Goal: Task Accomplishment & Management: Manage account settings

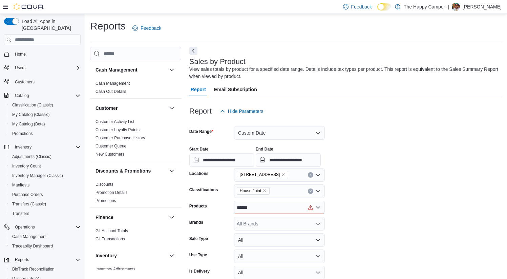
scroll to position [0, 20]
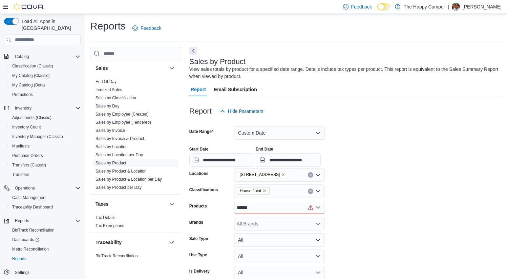
click at [325, 98] on div at bounding box center [346, 100] width 314 height 8
click at [29, 92] on span "Promotions" at bounding box center [22, 94] width 21 height 5
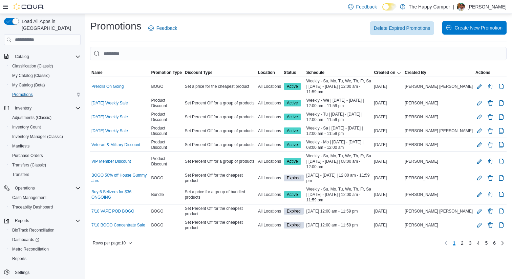
click at [460, 25] on span "Create New Promotion" at bounding box center [474, 28] width 56 height 14
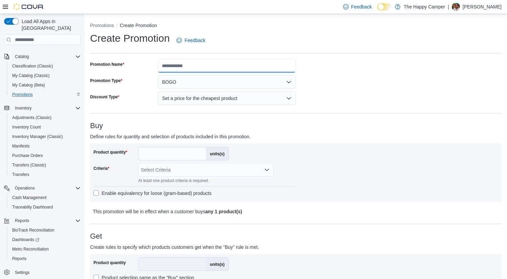
click at [205, 64] on input "Promotion Name" at bounding box center [227, 66] width 138 height 14
type input "**********"
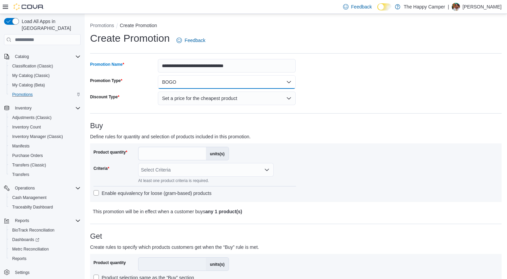
click at [212, 84] on button "BOGO" at bounding box center [227, 82] width 138 height 14
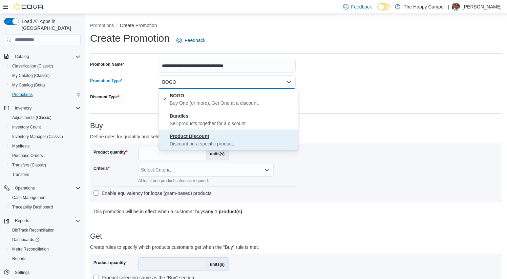
click at [203, 138] on strong "Product Discount" at bounding box center [190, 135] width 40 height 5
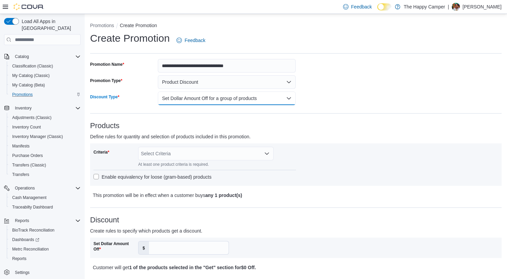
click at [293, 99] on button "Set Dollar Amount Off for a group of products" at bounding box center [227, 98] width 138 height 14
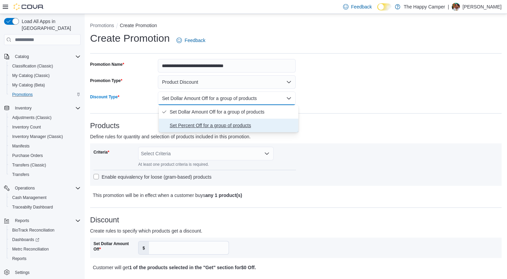
click at [252, 125] on span "Set Percent Off for a group of products" at bounding box center [233, 125] width 126 height 8
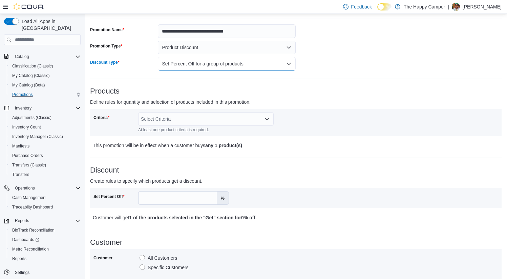
scroll to position [35, 0]
click at [210, 117] on div "Select Criteria" at bounding box center [205, 119] width 135 height 14
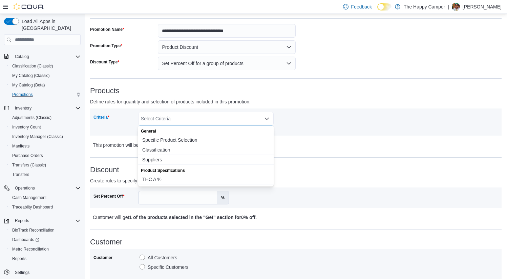
click at [159, 158] on span "Suppliers" at bounding box center [205, 159] width 127 height 7
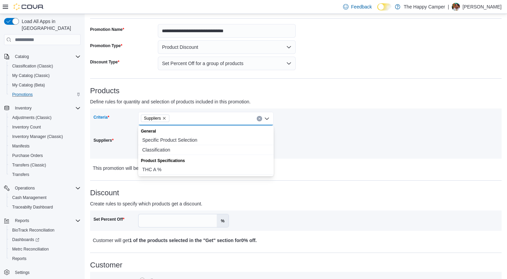
click at [165, 119] on icon "Remove Suppliers from selection in this group" at bounding box center [164, 118] width 4 height 4
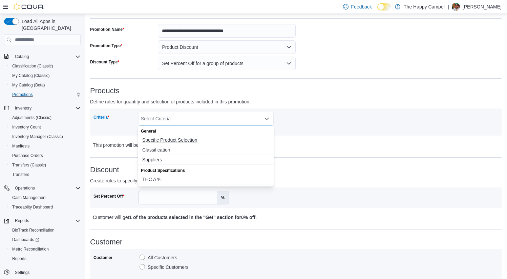
click at [159, 139] on span "Specific Product Selection" at bounding box center [205, 139] width 127 height 7
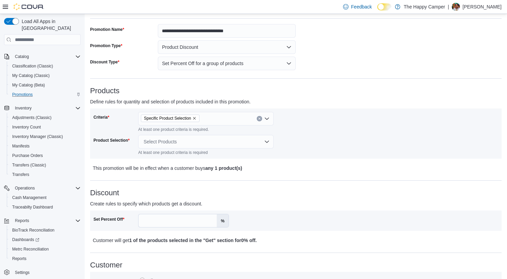
click at [319, 106] on div "Products Define rules for quantity and selection of products included in this p…" at bounding box center [295, 129] width 411 height 85
click at [247, 135] on div "Select Products" at bounding box center [205, 142] width 135 height 14
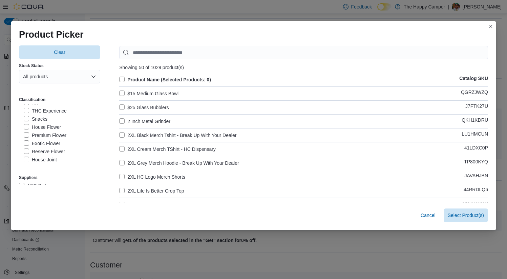
scroll to position [91, 0]
click at [24, 121] on label "House Flower" at bounding box center [42, 122] width 37 height 8
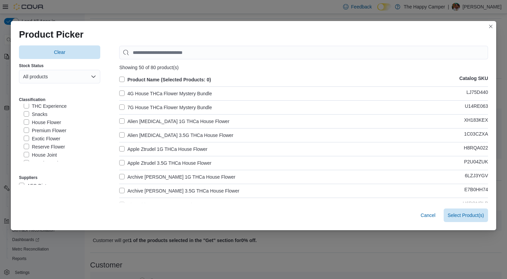
click at [24, 130] on label "Premium Flower" at bounding box center [45, 130] width 43 height 8
click at [24, 139] on label "Exotic Flower" at bounding box center [42, 138] width 37 height 8
click at [25, 145] on label "Reserve Flower" at bounding box center [44, 146] width 41 height 8
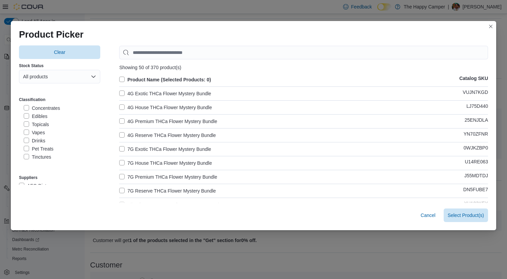
click at [121, 79] on label "Product Name (Selected Products: 0)" at bounding box center [165, 79] width 92 height 8
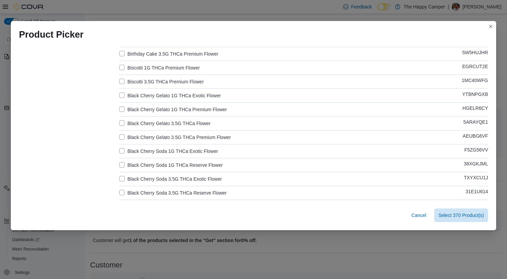
scroll to position [613, 0]
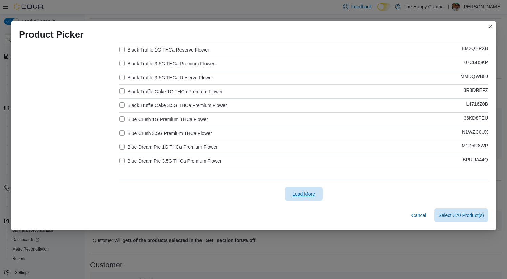
click at [300, 198] on span "Load More" at bounding box center [304, 194] width 30 height 14
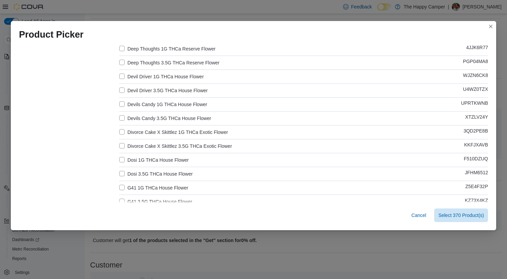
scroll to position [1306, 0]
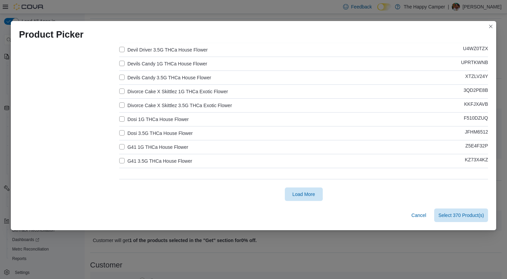
click at [304, 192] on span "Load More" at bounding box center [303, 193] width 23 height 7
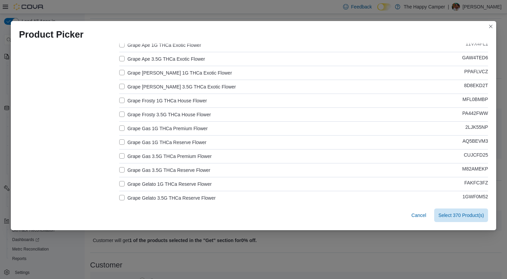
scroll to position [2000, 0]
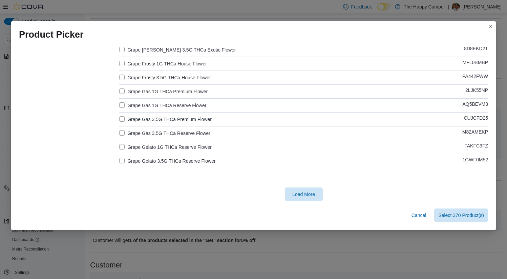
click at [292, 190] on span "Load More" at bounding box center [303, 193] width 23 height 7
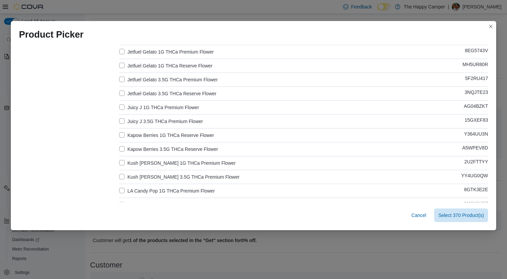
scroll to position [2694, 0]
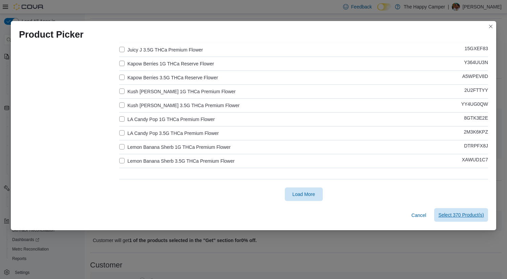
click at [465, 217] on span "Select 370 Product(s)" at bounding box center [461, 214] width 46 height 7
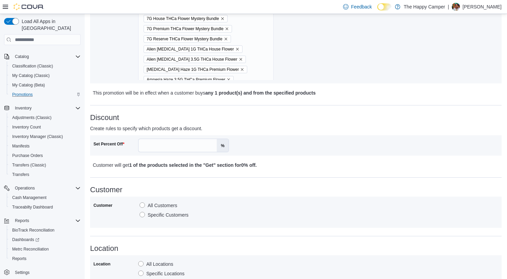
scroll to position [202, 0]
click at [158, 146] on input "Set Percent Off" at bounding box center [177, 144] width 78 height 13
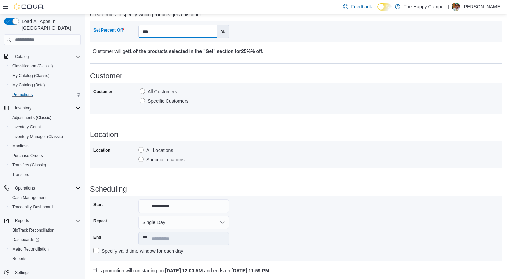
scroll to position [338, 0]
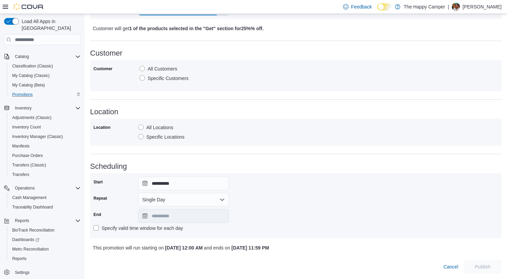
type input "***"
click at [205, 198] on div "**********" at bounding box center [295, 205] width 404 height 58
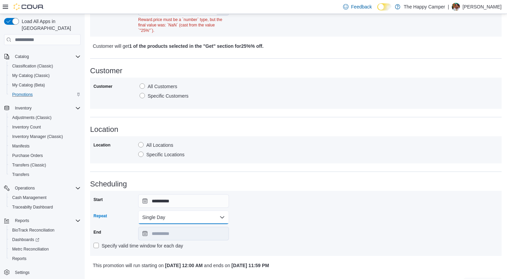
click at [221, 216] on button "Single Day" at bounding box center [183, 217] width 91 height 14
click at [165, 243] on span "Multi Day" at bounding box center [187, 244] width 77 height 8
click at [263, 186] on h3 "Scheduling" at bounding box center [295, 184] width 411 height 8
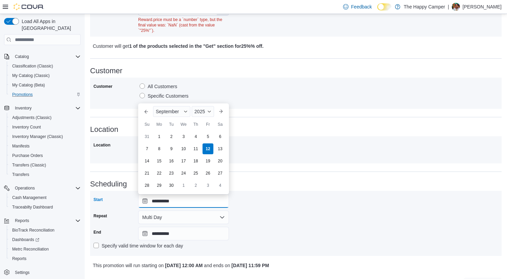
click at [184, 200] on input "**********" at bounding box center [183, 201] width 91 height 14
click at [219, 145] on div "13" at bounding box center [220, 149] width 12 height 12
type input "**********"
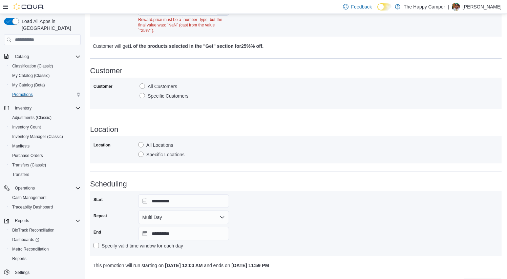
click at [250, 180] on h3 "Scheduling" at bounding box center [295, 184] width 411 height 8
click at [169, 231] on input "**********" at bounding box center [183, 233] width 91 height 14
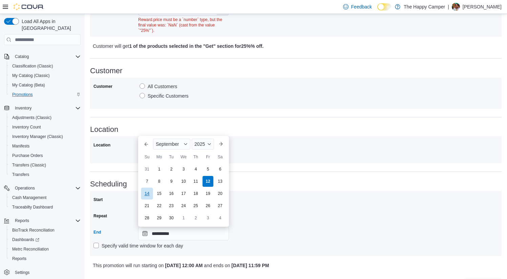
click at [146, 194] on div "14" at bounding box center [147, 193] width 12 height 12
type input "**********"
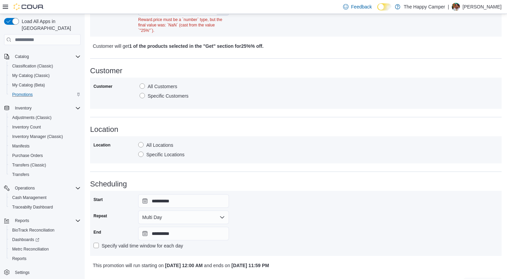
click at [269, 197] on div "**********" at bounding box center [295, 223] width 404 height 58
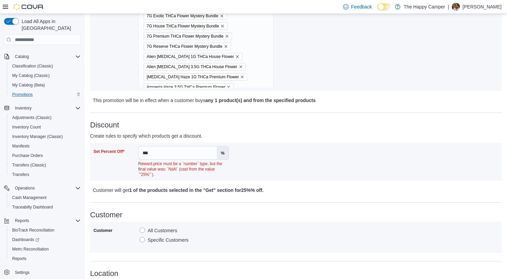
scroll to position [189, 0]
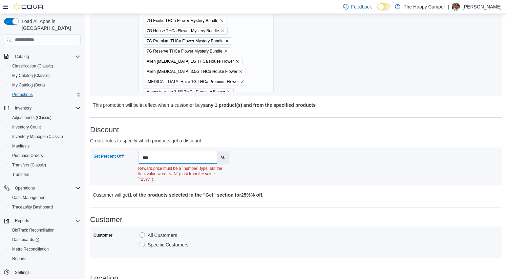
click at [165, 158] on input "***" at bounding box center [177, 157] width 78 height 13
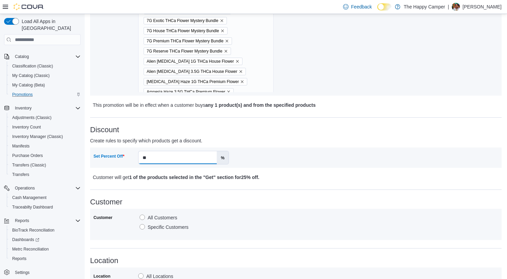
type input "**"
click at [305, 178] on p "Customer will get 1 of the products selected in the "Get" section for 25% off ." at bounding box center [245, 177] width 304 height 8
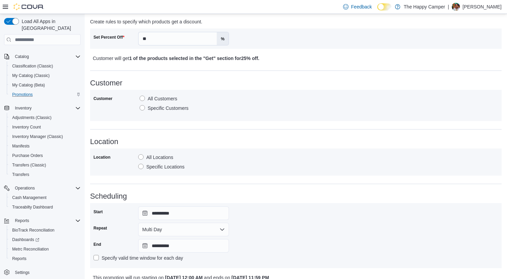
scroll to position [338, 0]
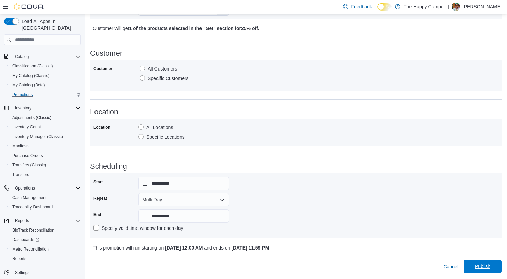
click at [483, 266] on span "Publish" at bounding box center [482, 266] width 16 height 7
